Goal: Find specific page/section: Find specific page/section

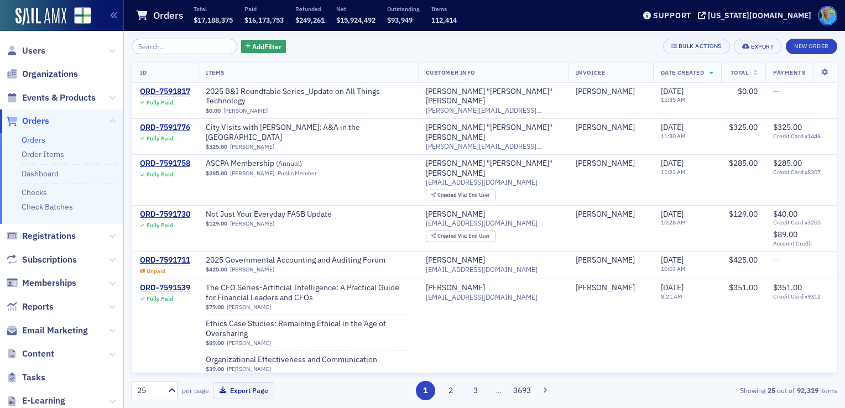
click at [70, 105] on span "Events & Products" at bounding box center [61, 98] width 123 height 24
click at [70, 103] on span "Events & Products" at bounding box center [59, 98] width 74 height 12
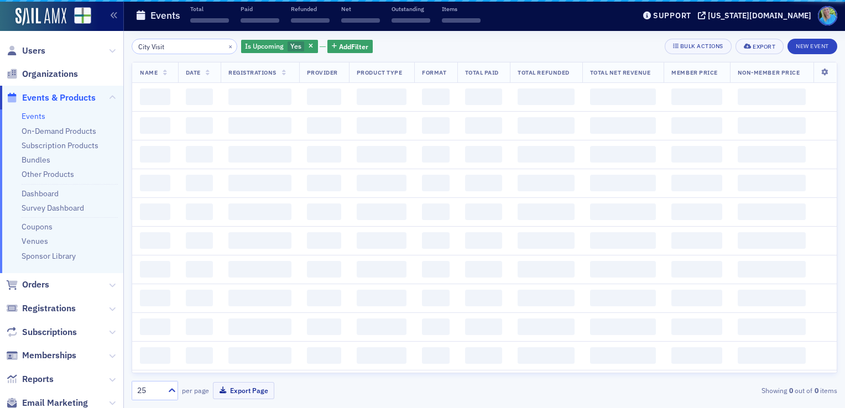
click at [168, 46] on input "City Visit" at bounding box center [185, 46] width 106 height 15
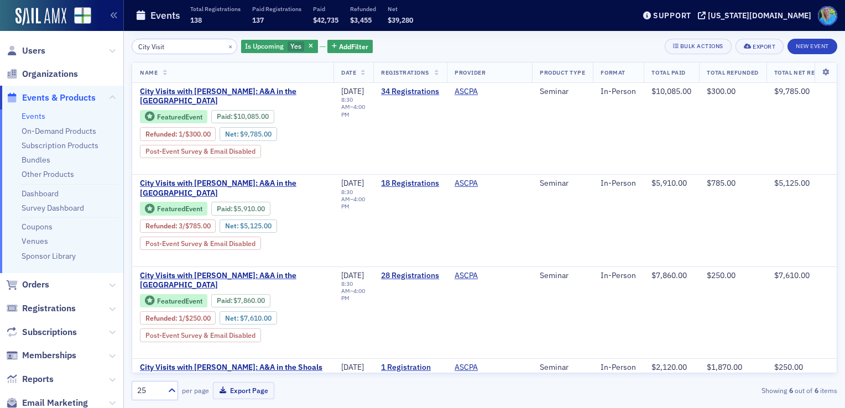
click at [168, 46] on input "City Visit" at bounding box center [185, 46] width 106 height 15
click at [226, 47] on button "×" at bounding box center [231, 46] width 10 height 10
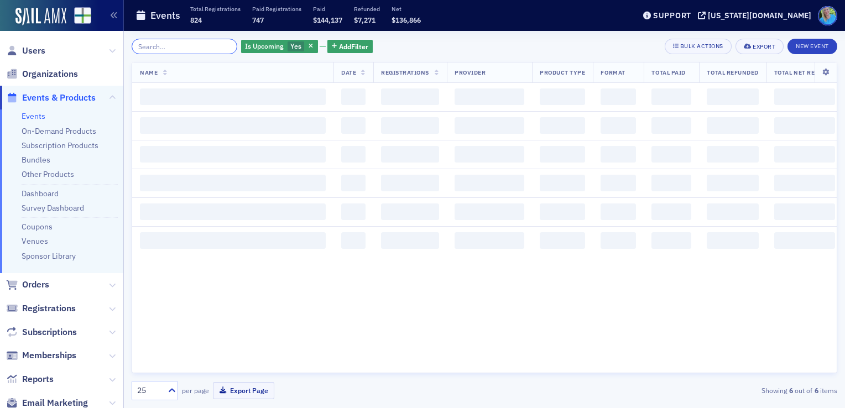
click at [217, 46] on input "search" at bounding box center [185, 46] width 106 height 15
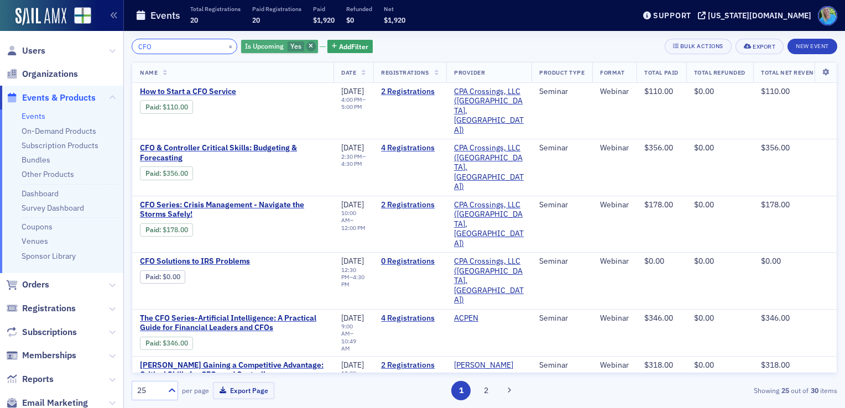
type input "CFO"
click at [309, 46] on icon "button" at bounding box center [311, 47] width 4 height 6
